Goal: Task Accomplishment & Management: Manage account settings

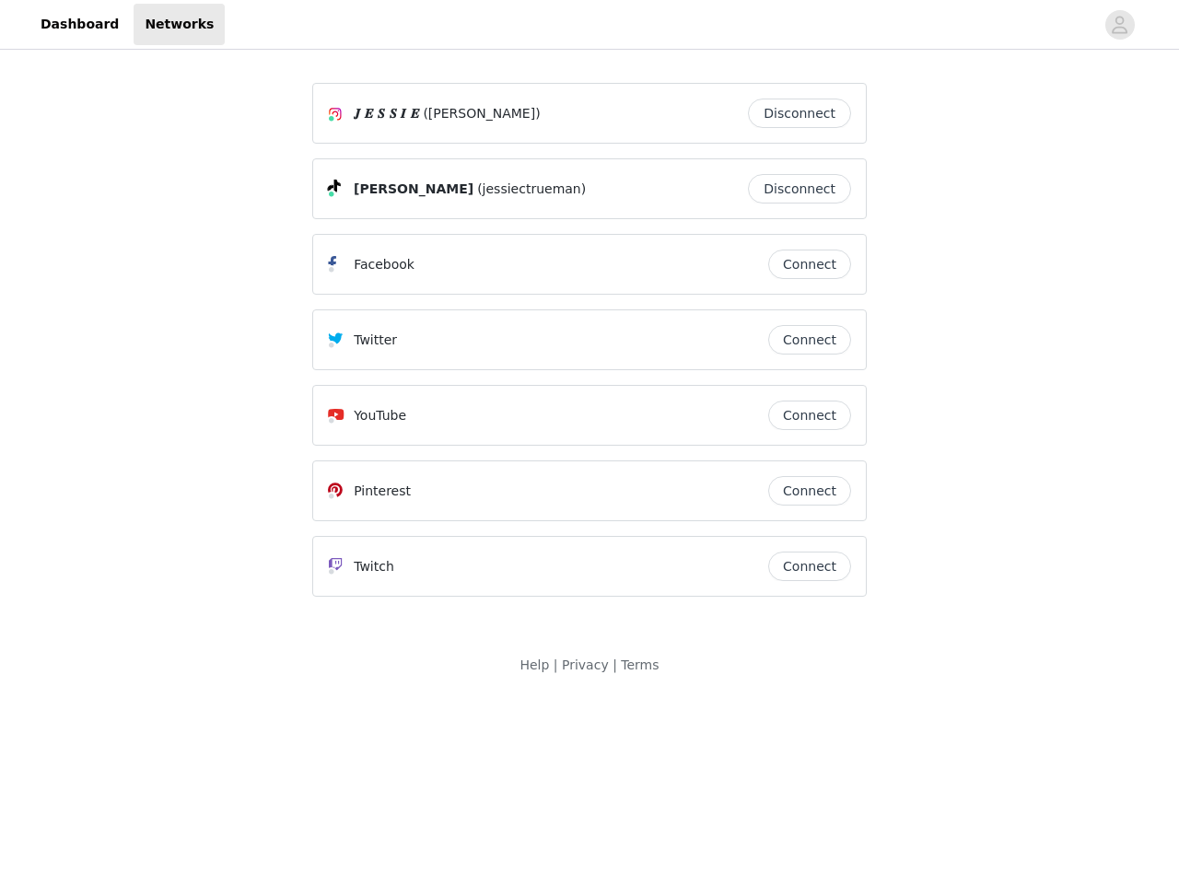
click at [589, 348] on div "Twitter" at bounding box center [548, 340] width 440 height 22
click at [589, 25] on div at bounding box center [659, 24] width 869 height 41
click at [1120, 25] on icon "avatar" at bounding box center [1118, 24] width 17 height 29
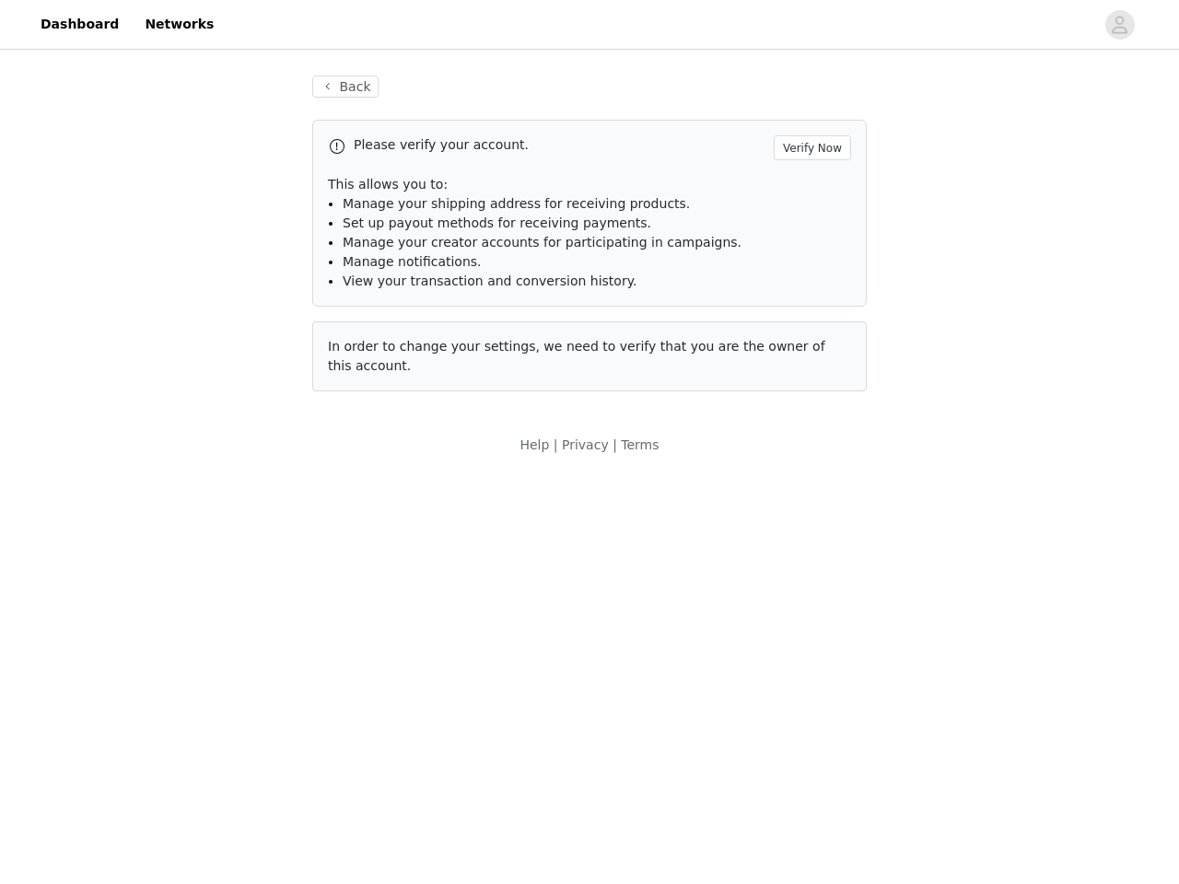
click at [804, 189] on p "This allows you to:" at bounding box center [589, 184] width 523 height 19
click at [809, 264] on li "Manage notifications." at bounding box center [597, 261] width 508 height 19
click at [809, 340] on span "In order to change your settings, we need to verify that you are the owner of t…" at bounding box center [576, 356] width 497 height 34
click at [809, 415] on div "Back Please verify your account. Verify Now This allows you to: Manage your shi…" at bounding box center [589, 244] width 598 height 382
click at [809, 491] on body "Dashboard Networks Back Please verify your account. Verify Now This allows you …" at bounding box center [589, 442] width 1179 height 884
